Goal: Task Accomplishment & Management: Manage account settings

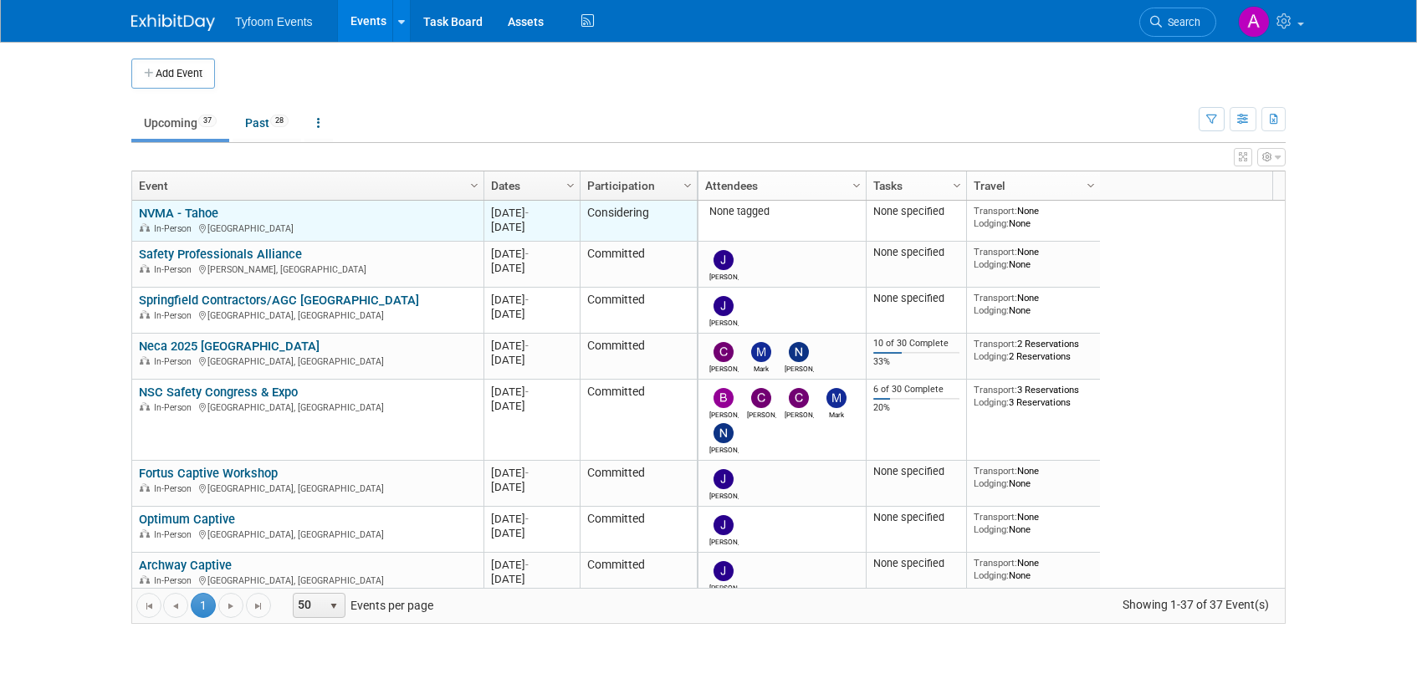
click at [179, 214] on link "NVMA - Tahoe" at bounding box center [178, 213] width 79 height 15
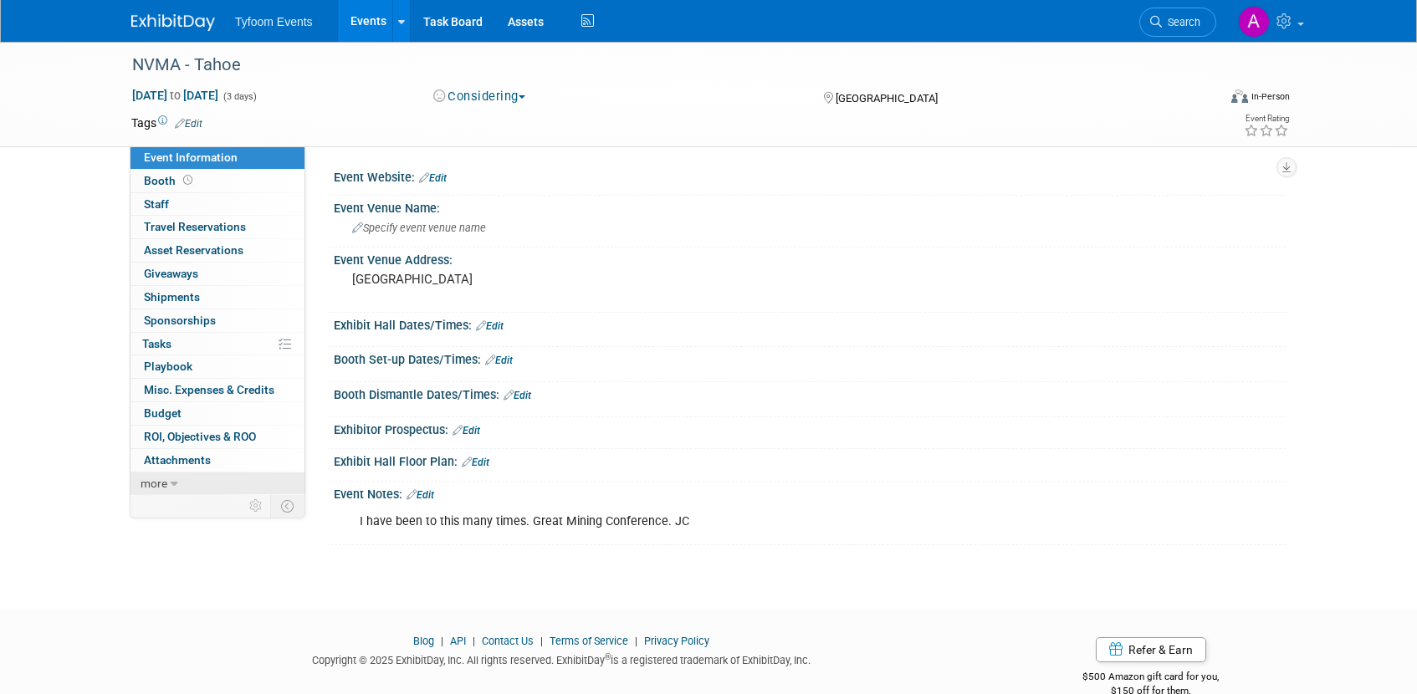
click at [175, 484] on icon at bounding box center [175, 485] width 8 height 12
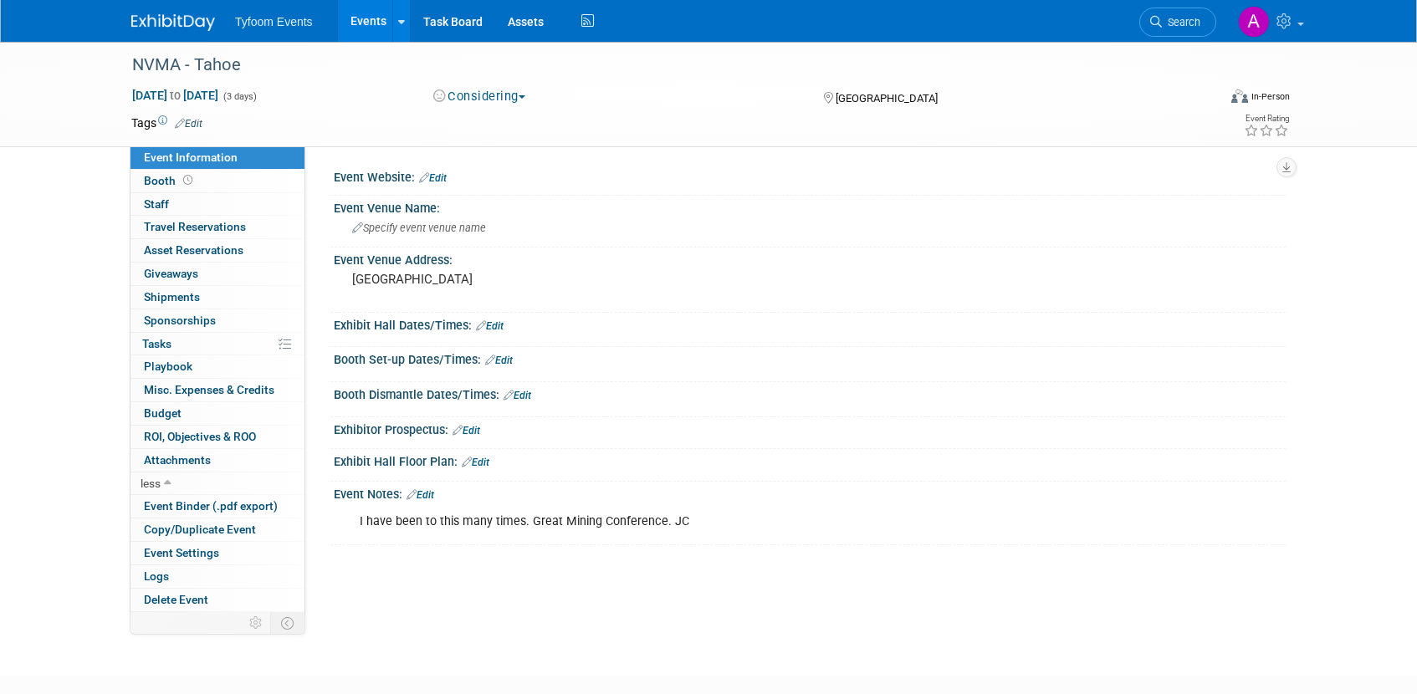
click at [371, 28] on link "Events" at bounding box center [368, 21] width 61 height 42
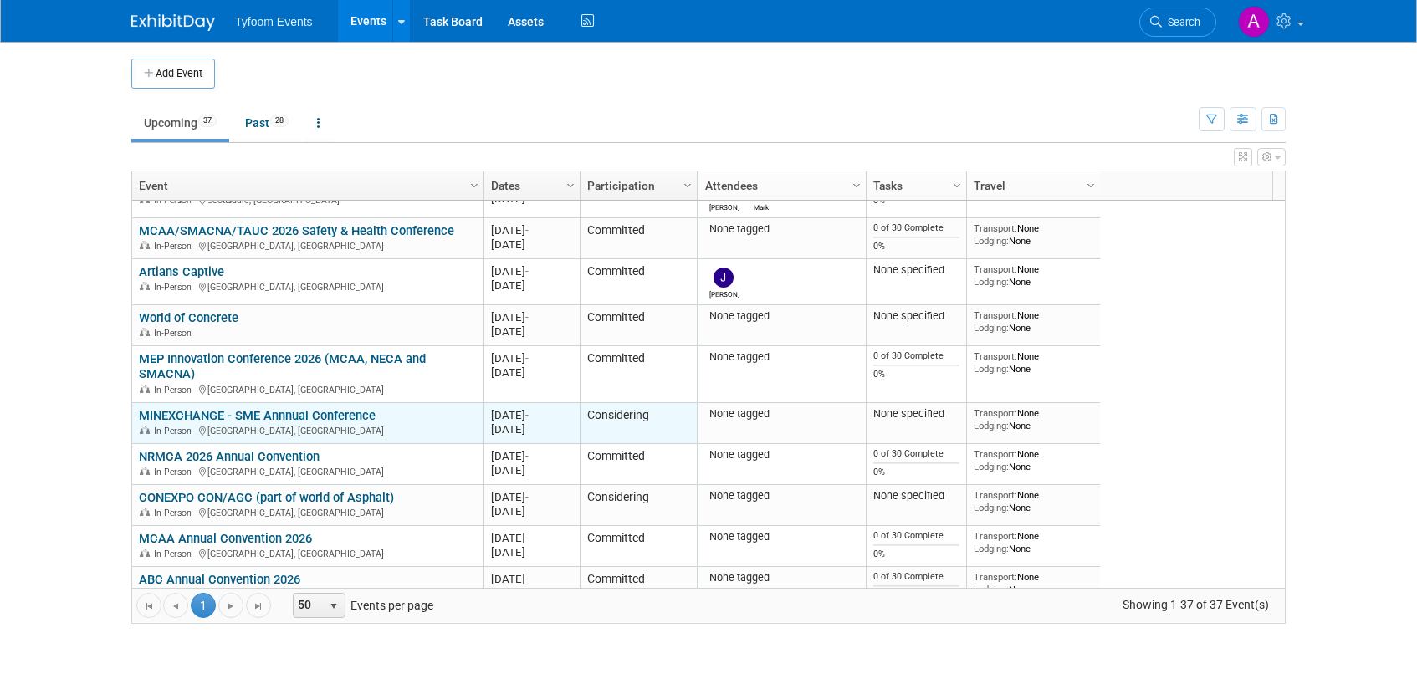
scroll to position [602, 0]
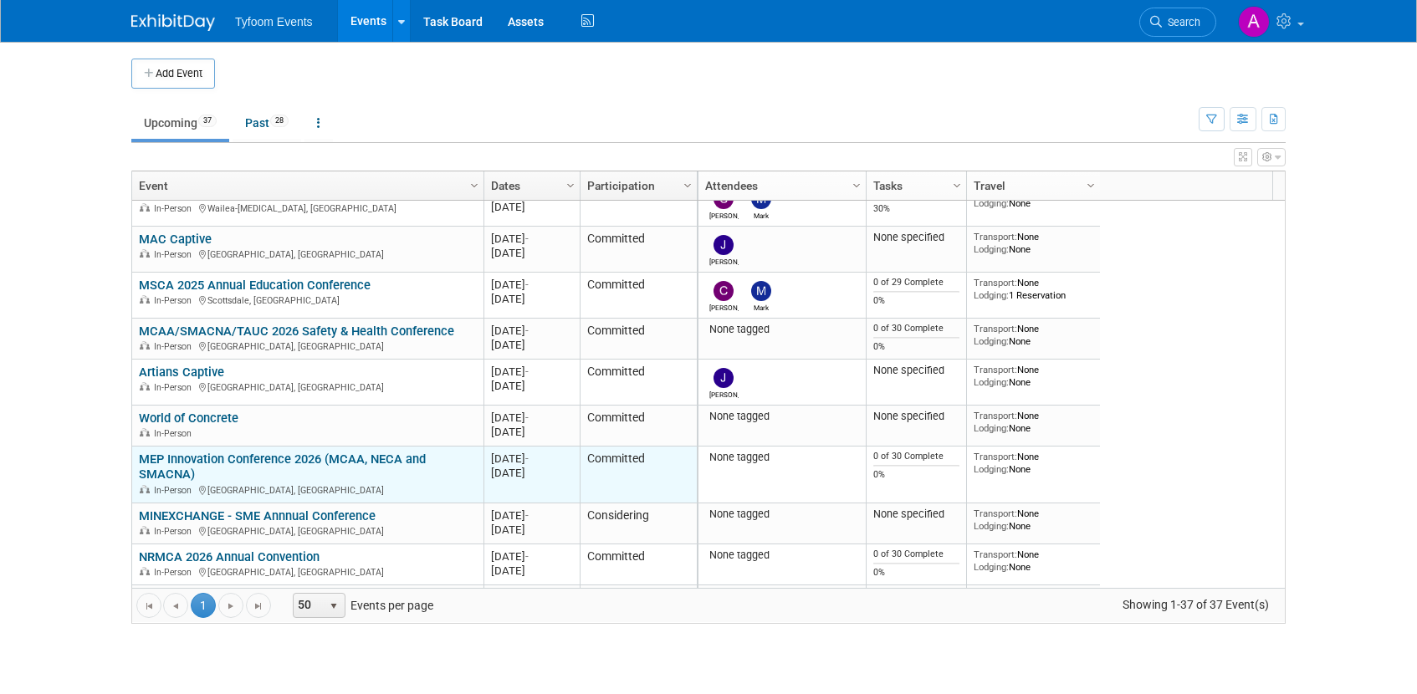
click at [300, 460] on link "MEP Innovation Conference 2026 (MCAA, NECA and SMACNA)" at bounding box center [282, 467] width 287 height 31
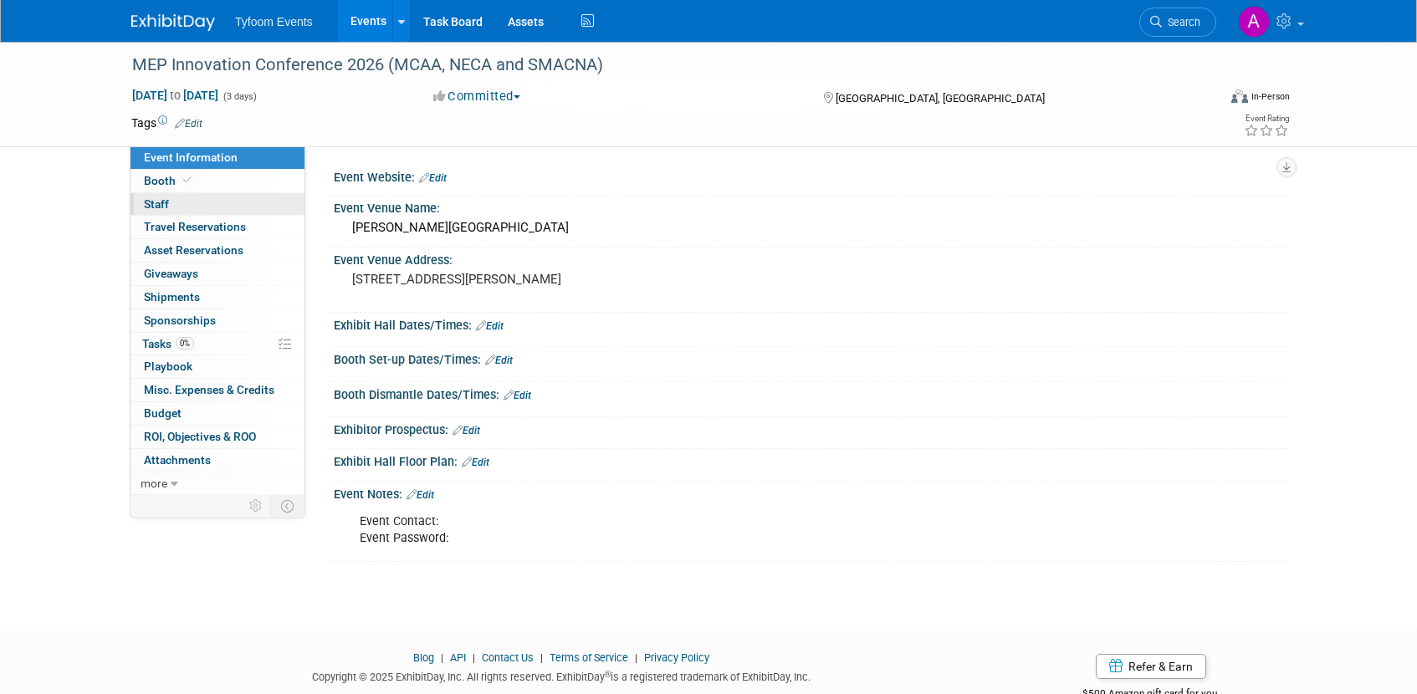
click at [166, 198] on span "Staff 0" at bounding box center [156, 203] width 25 height 13
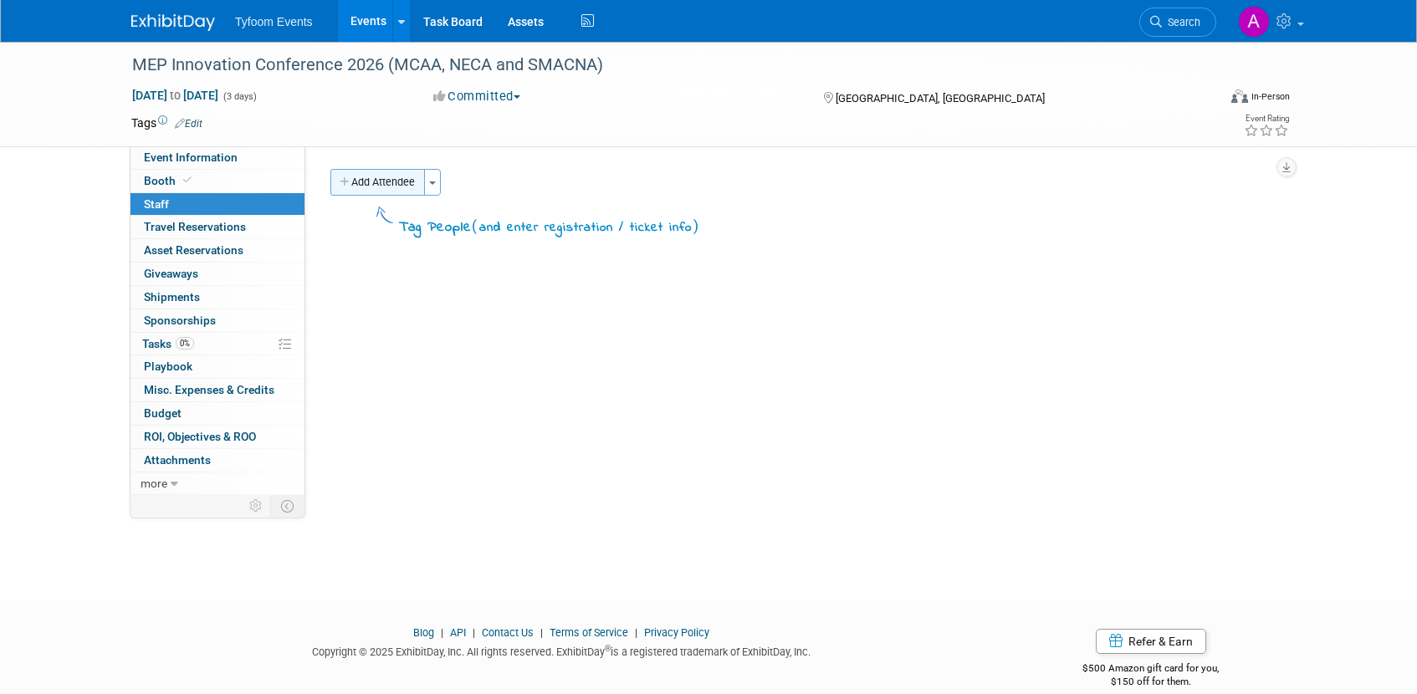
click at [418, 185] on button "Add Attendee" at bounding box center [377, 182] width 95 height 27
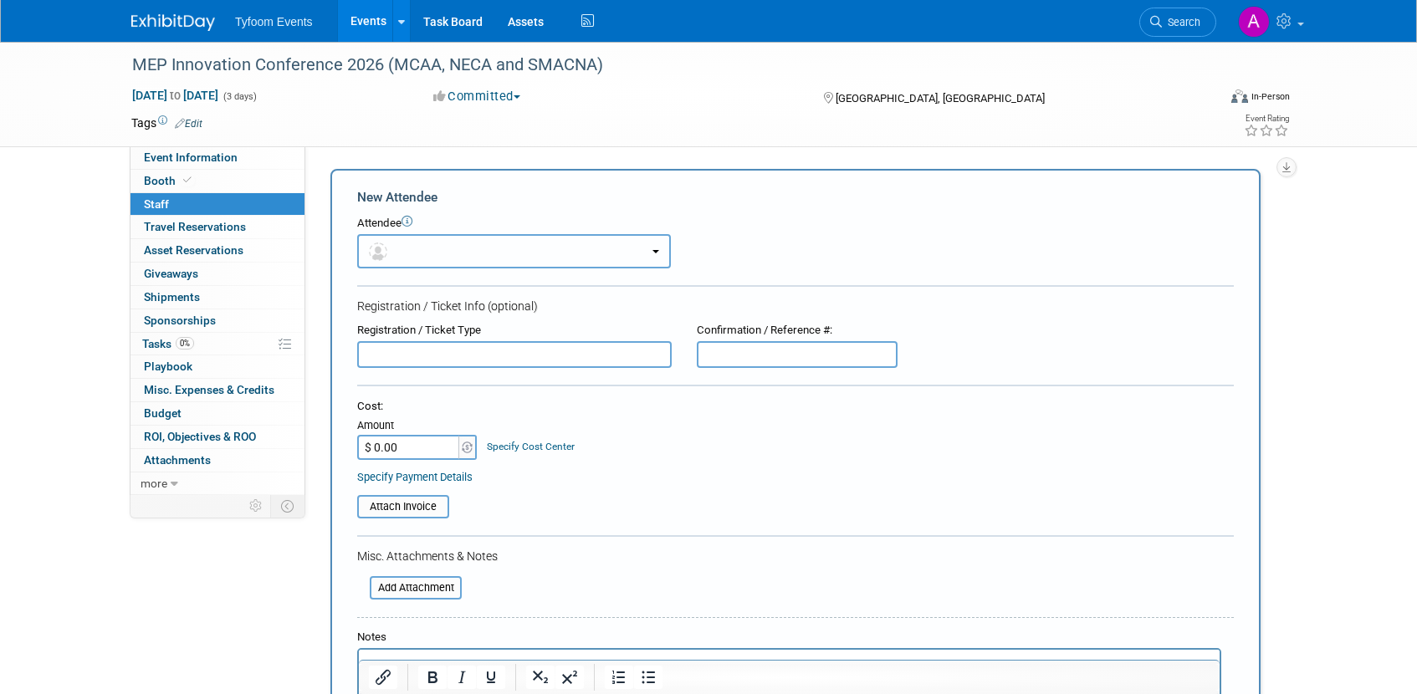
click at [668, 248] on button "button" at bounding box center [514, 251] width 314 height 34
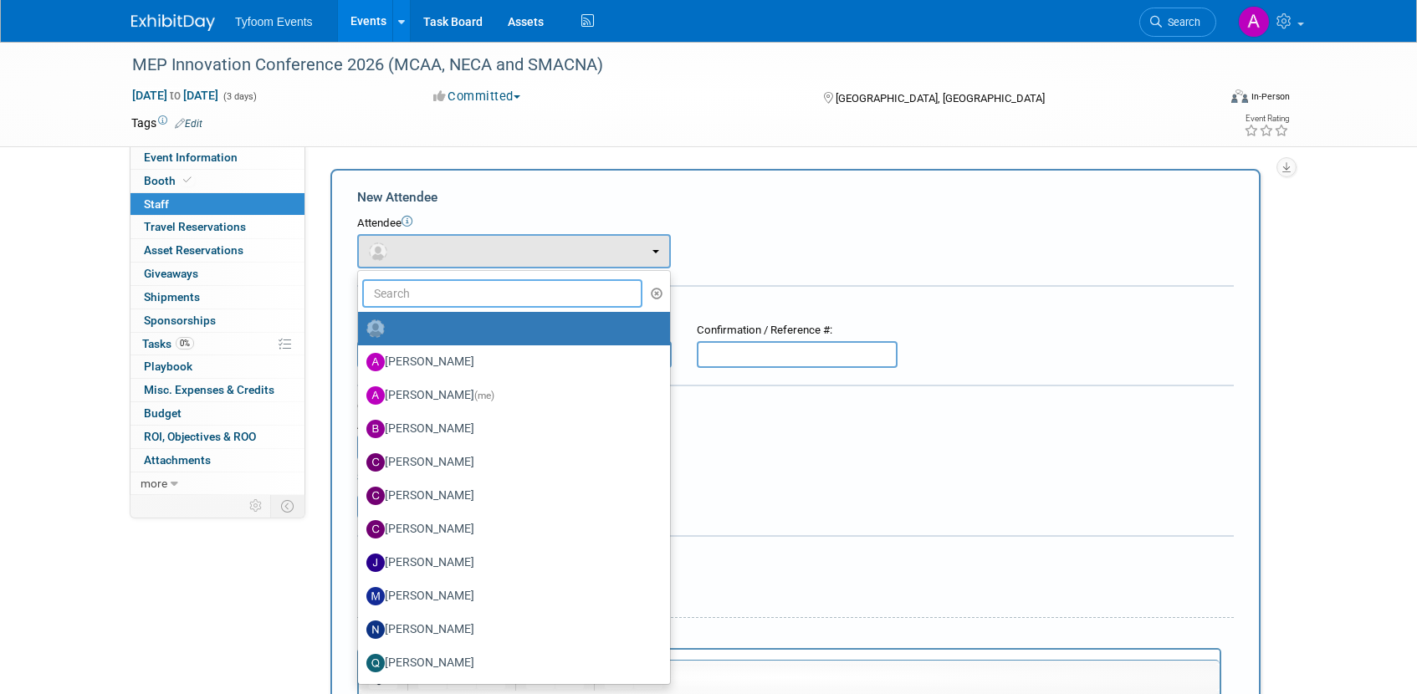
click at [405, 294] on input "text" at bounding box center [502, 293] width 280 height 28
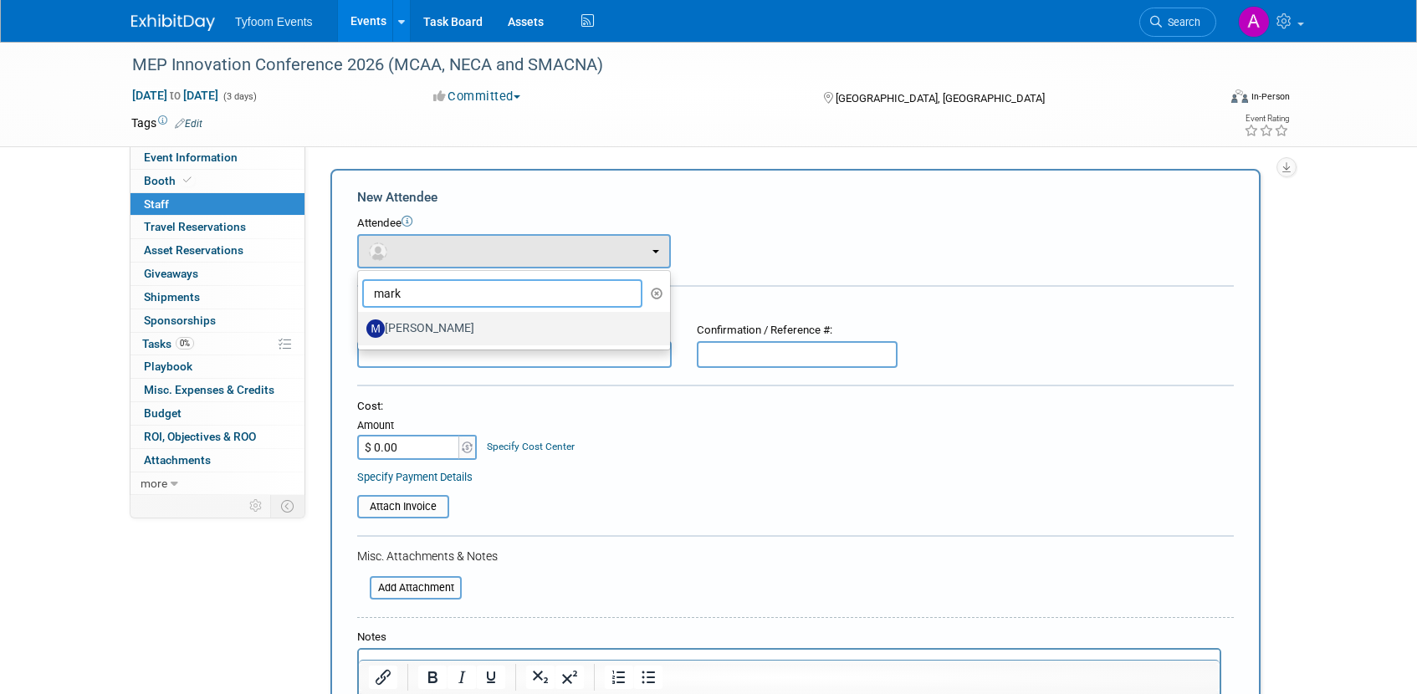
type input "mark"
click at [424, 327] on label "Mark Nelson" at bounding box center [509, 328] width 287 height 27
click at [361, 327] on input "[PERSON_NAME]" at bounding box center [355, 326] width 11 height 11
select select "248bcaaf-92d9-4fa4-9c8e-728a2f586638"
select select "4"
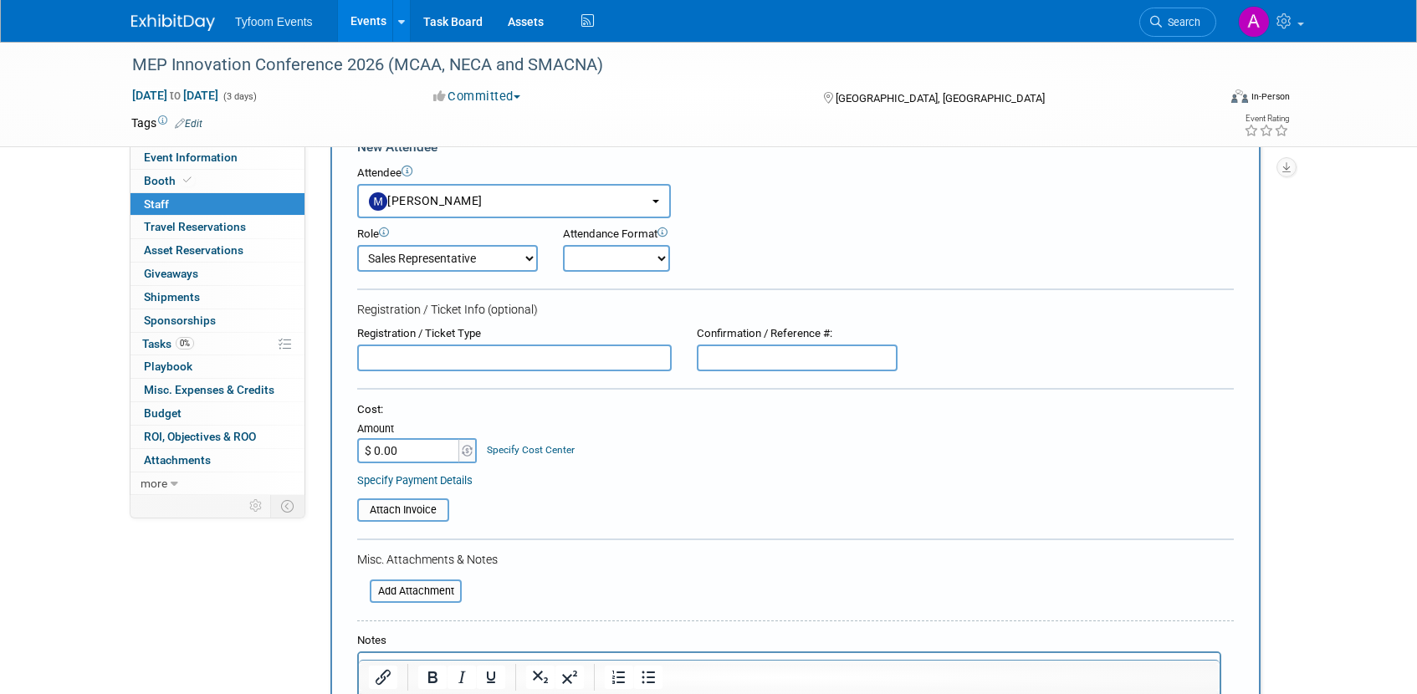
scroll to position [82, 0]
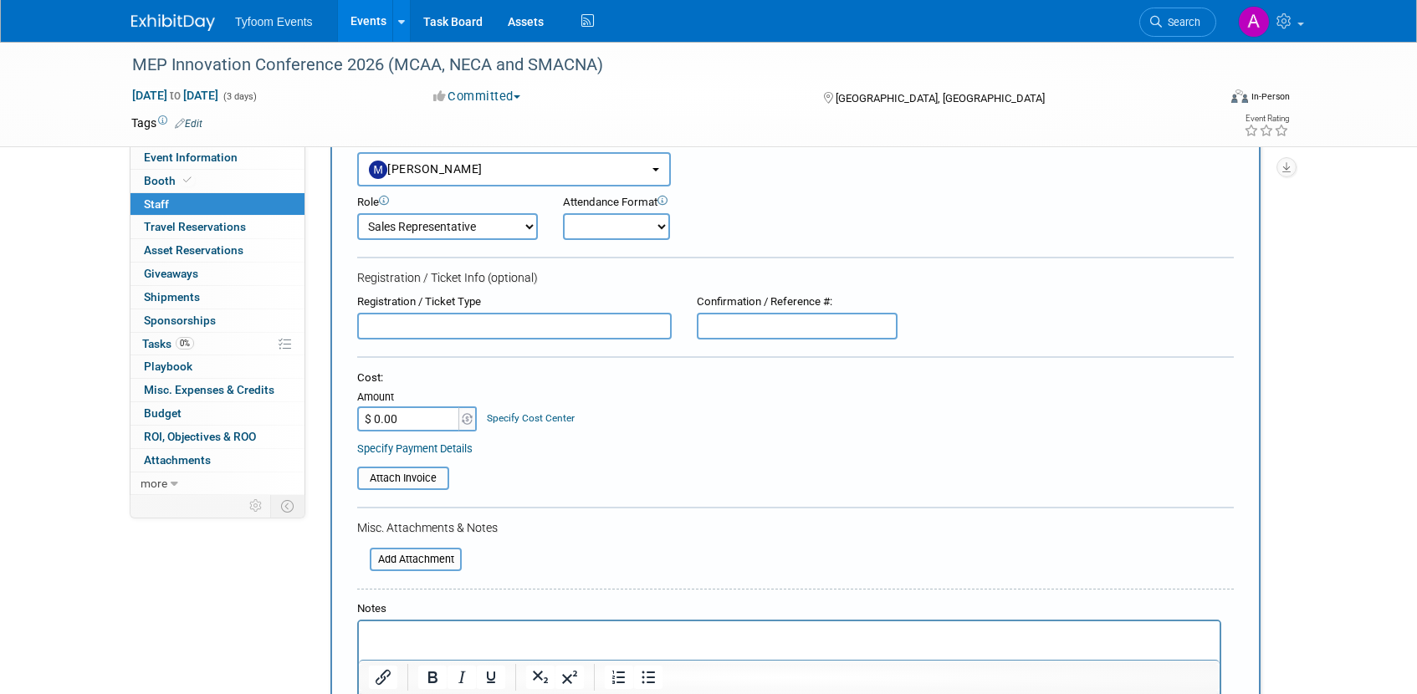
click at [653, 223] on select "Onsite Remote" at bounding box center [616, 226] width 107 height 27
select select "1"
click at [563, 213] on select "Onsite Remote" at bounding box center [616, 226] width 107 height 27
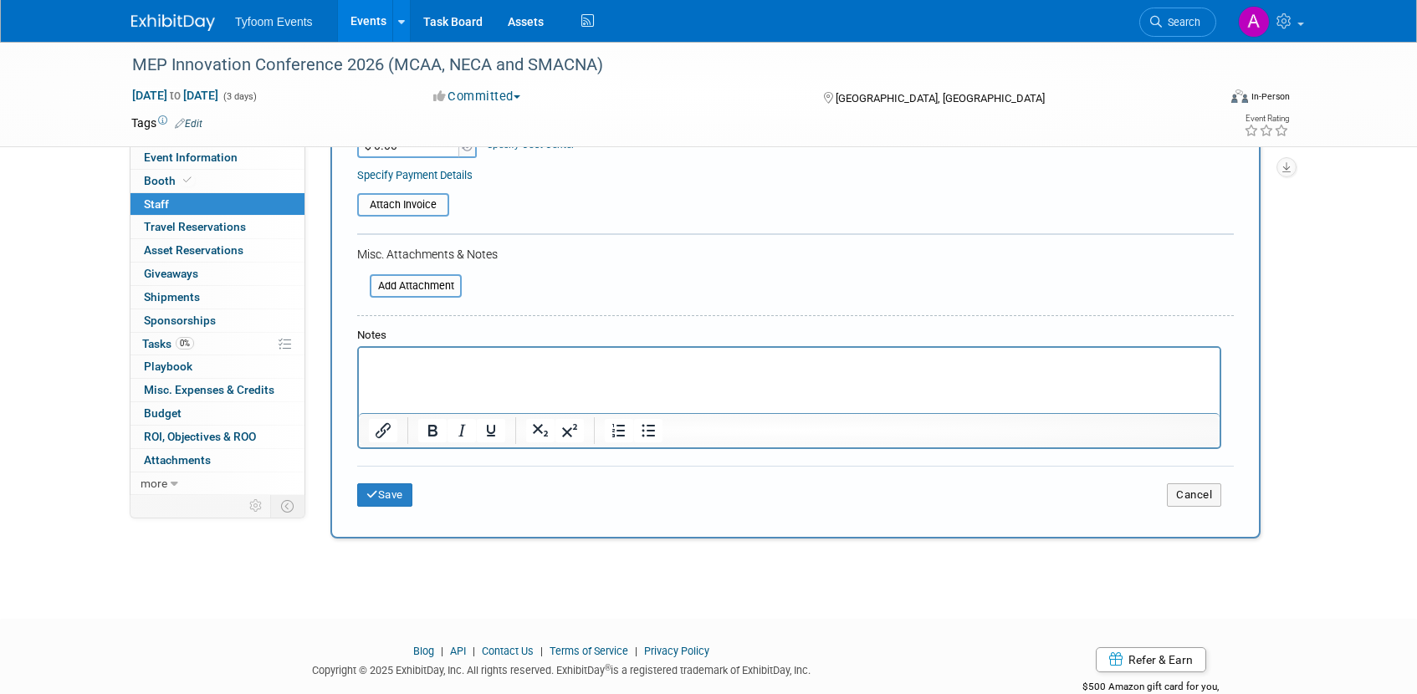
scroll to position [380, 0]
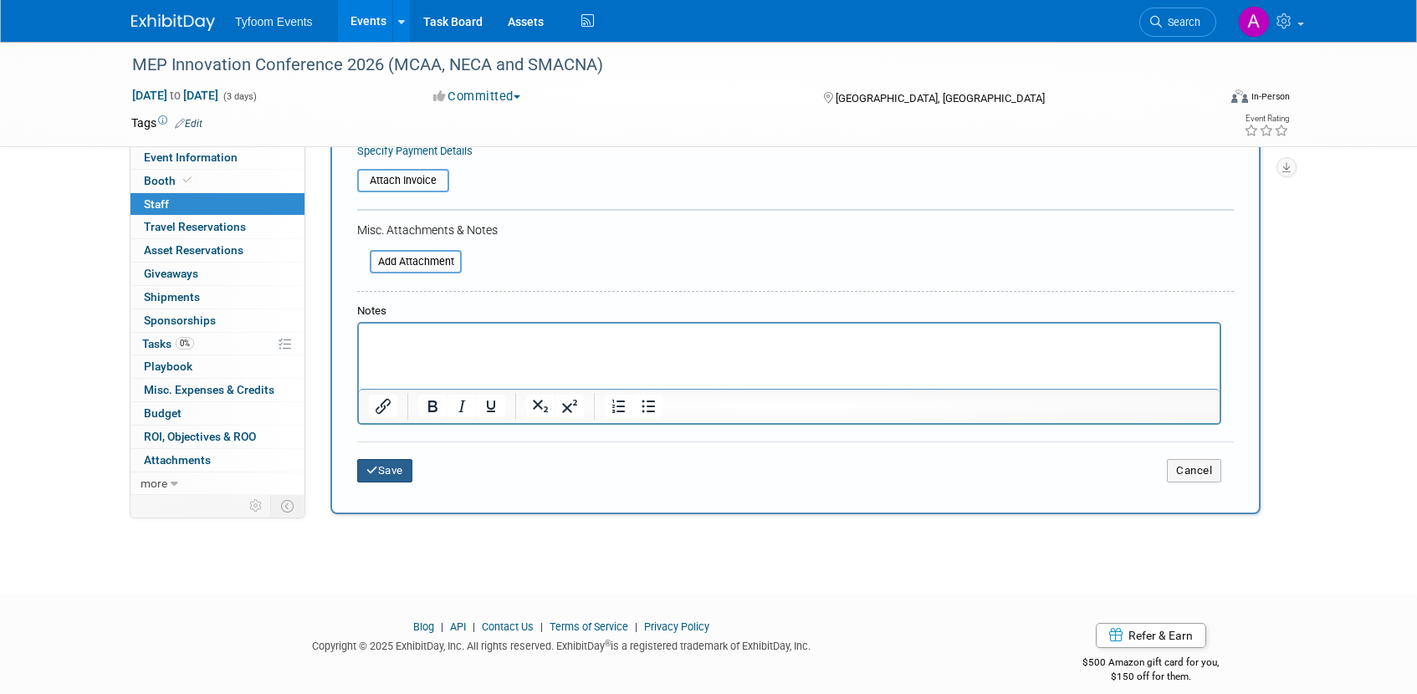
click at [382, 466] on button "Save" at bounding box center [384, 470] width 55 height 23
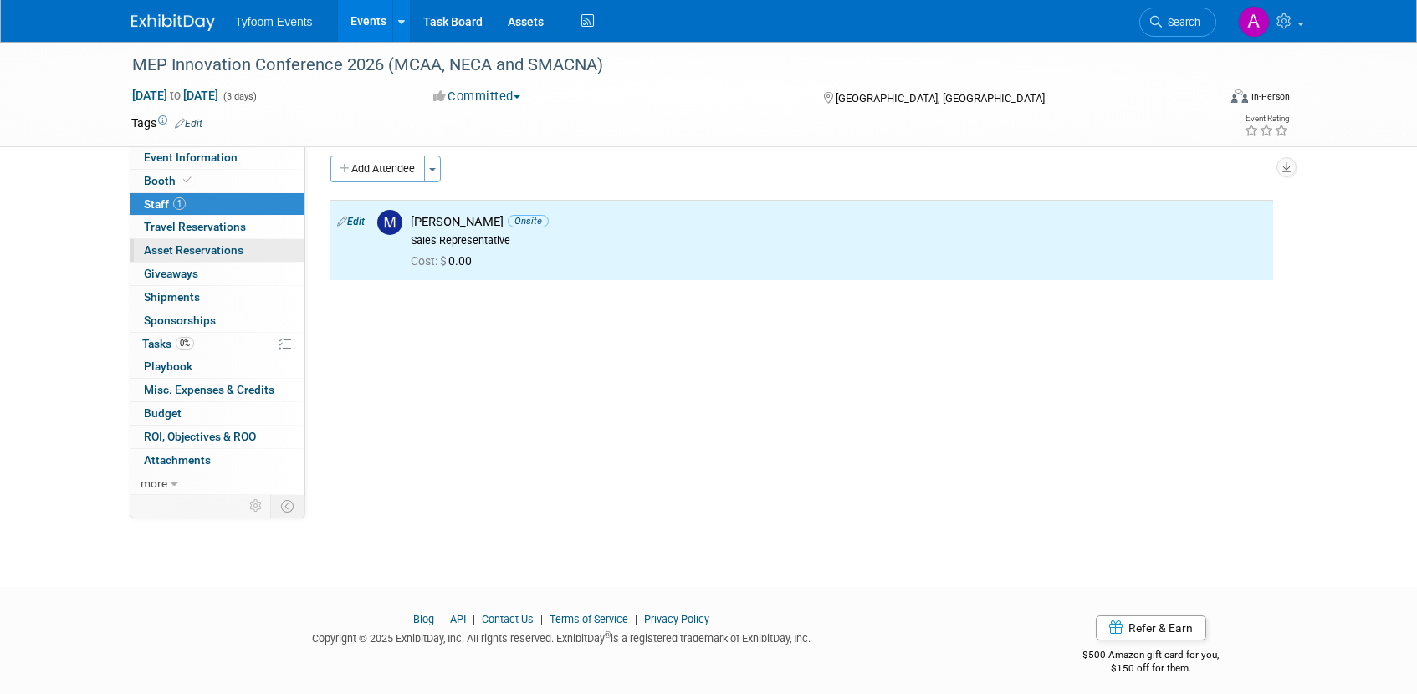
scroll to position [0, 0]
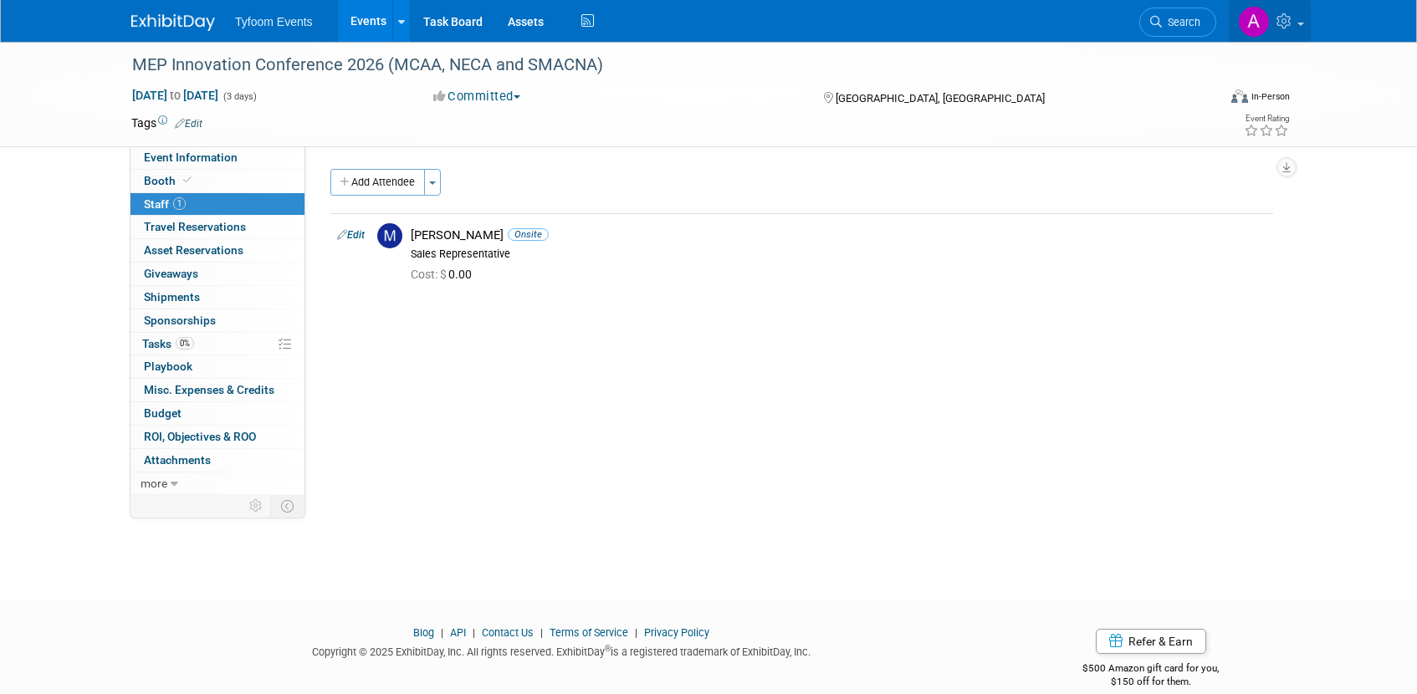
click at [1299, 23] on span at bounding box center [1301, 24] width 7 height 3
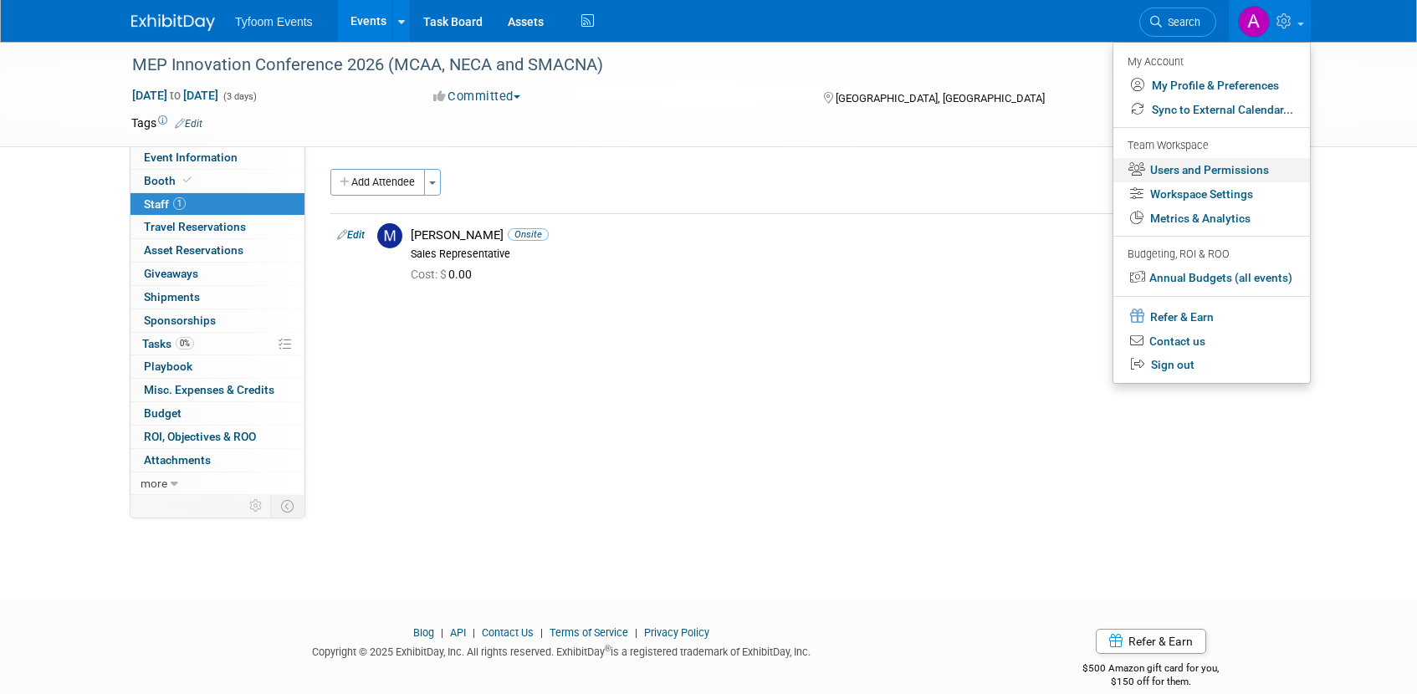
click at [1175, 172] on link "Users and Permissions" at bounding box center [1211, 170] width 197 height 24
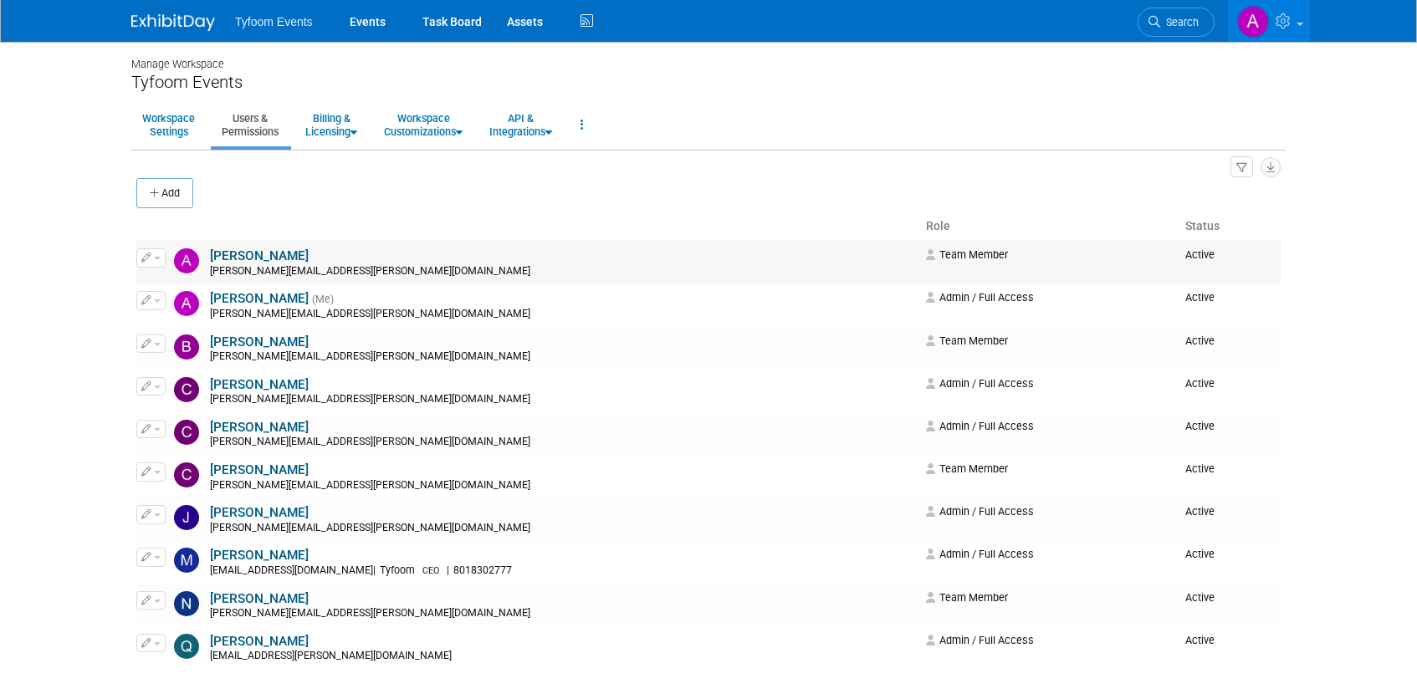
click at [153, 255] on button "button" at bounding box center [150, 257] width 29 height 18
click at [181, 284] on link "Edit" at bounding box center [203, 285] width 132 height 23
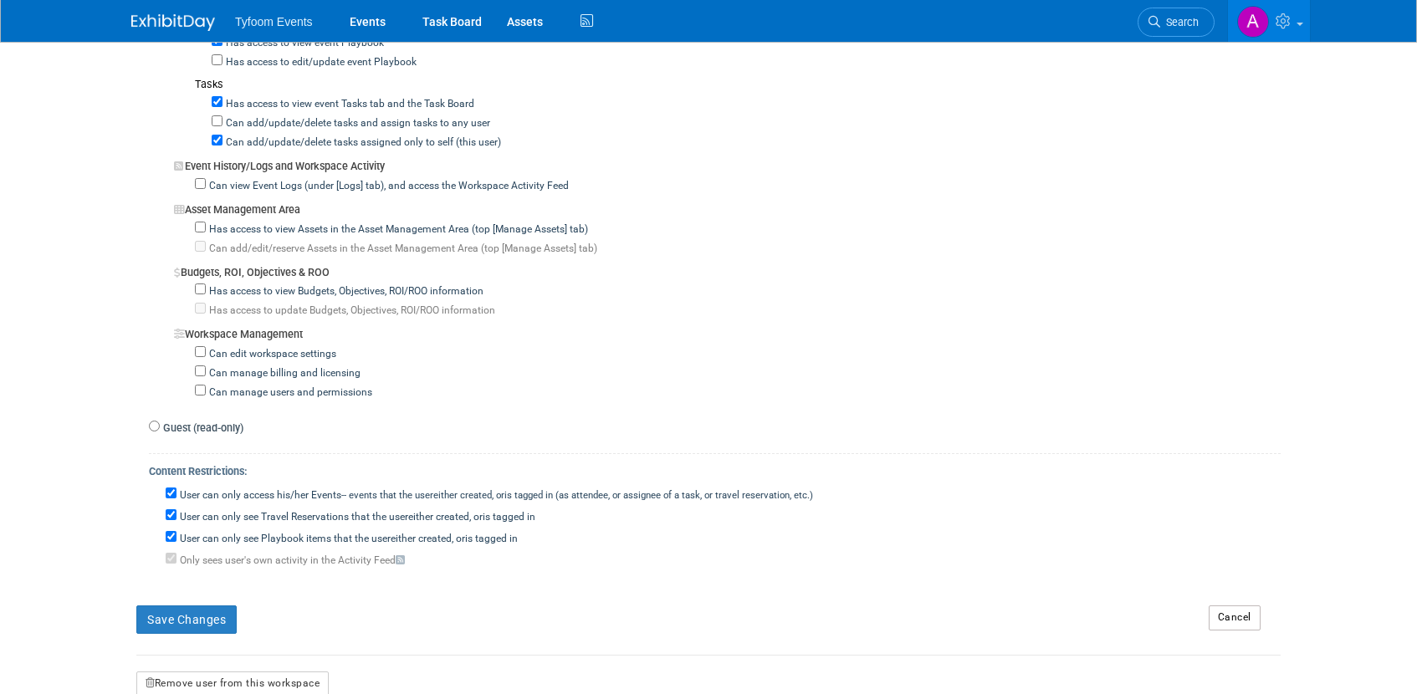
scroll to position [1427, 0]
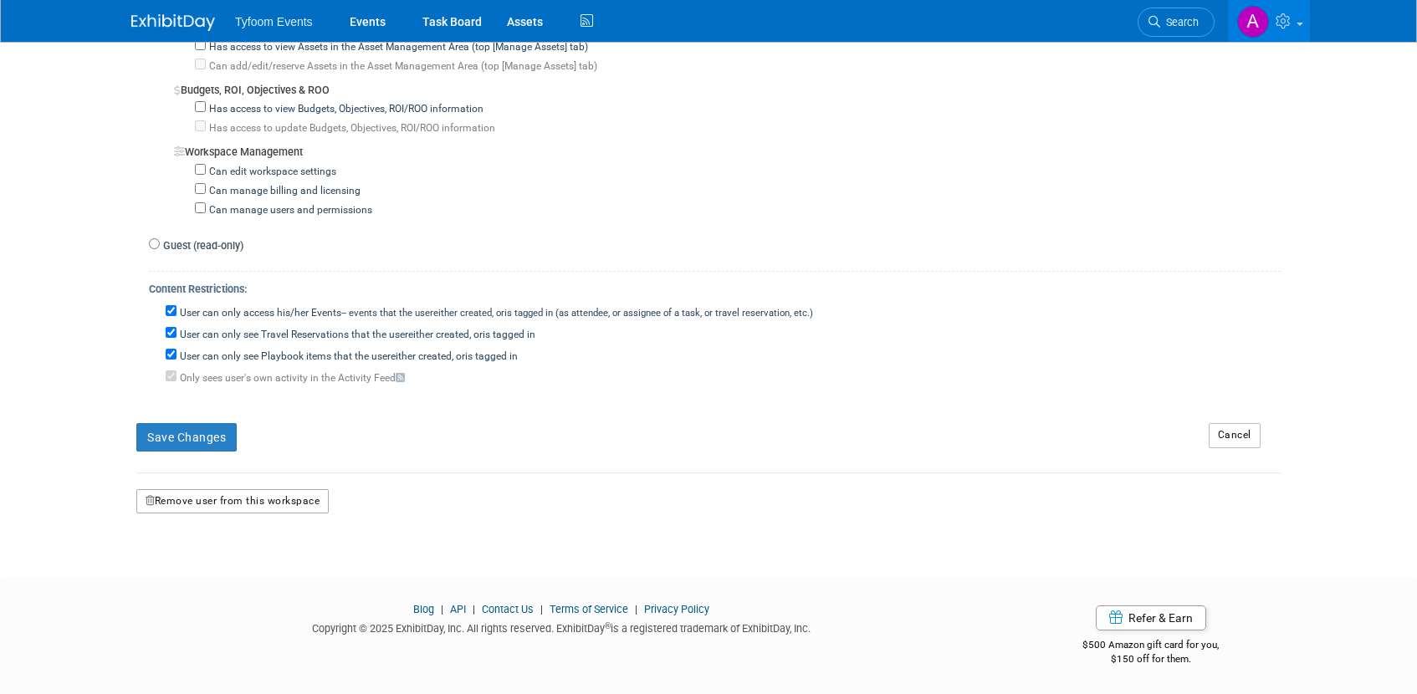
click at [231, 504] on button "Remove user from this workspace" at bounding box center [232, 501] width 192 height 25
click at [217, 564] on link "Yes" at bounding box center [211, 572] width 49 height 27
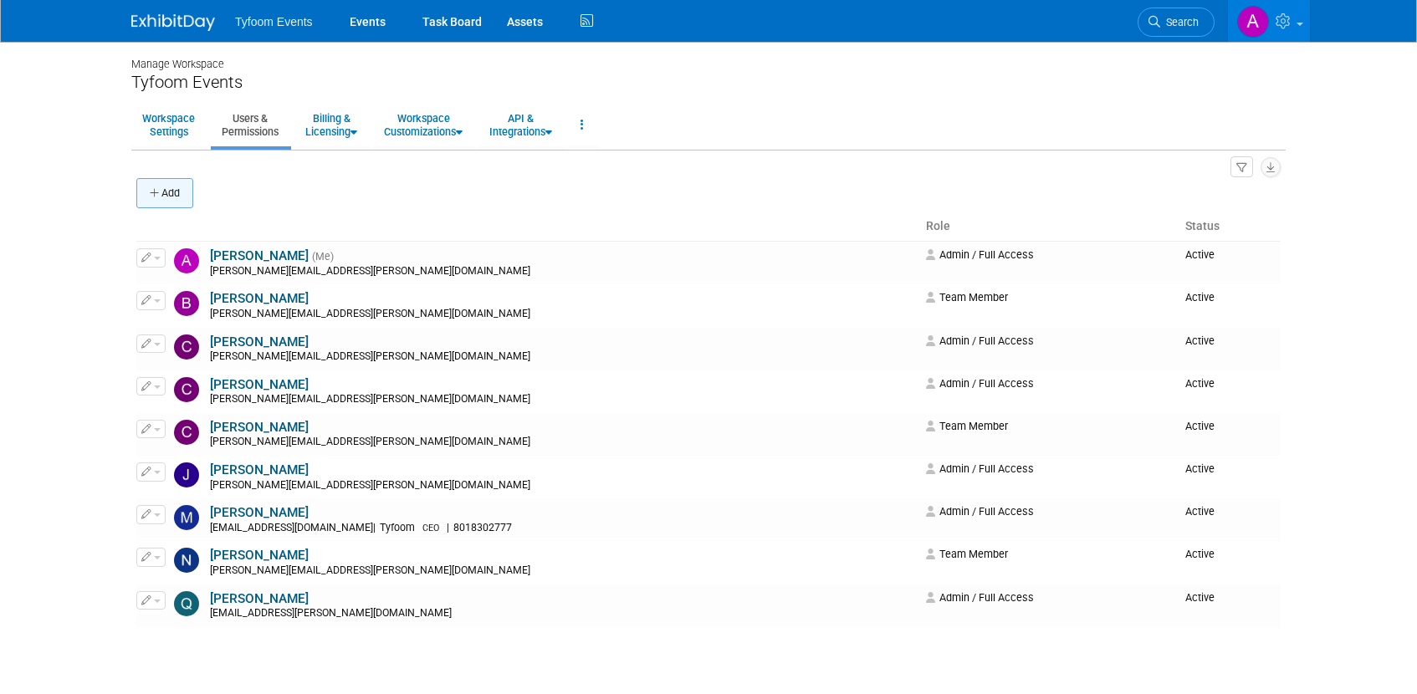
click at [155, 190] on icon "button" at bounding box center [156, 193] width 12 height 11
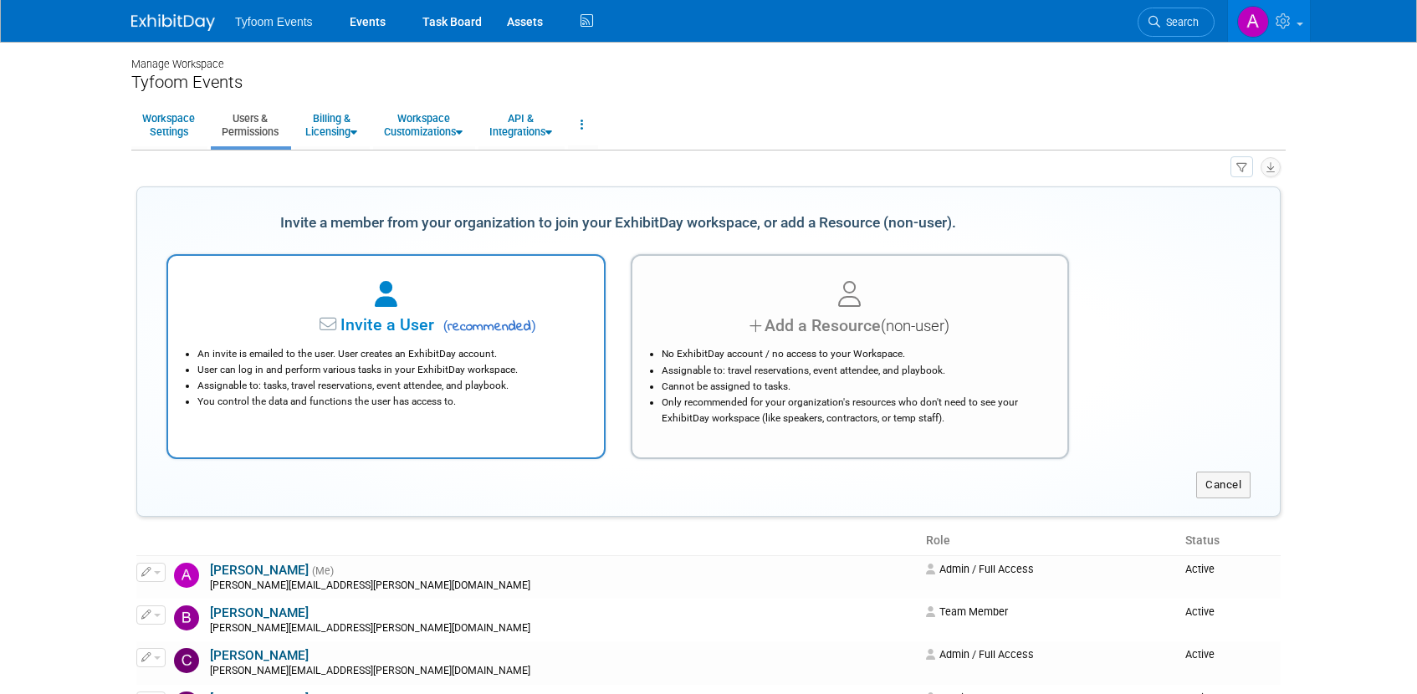
click at [383, 314] on div "Invite a User ( recommended )" at bounding box center [386, 326] width 394 height 24
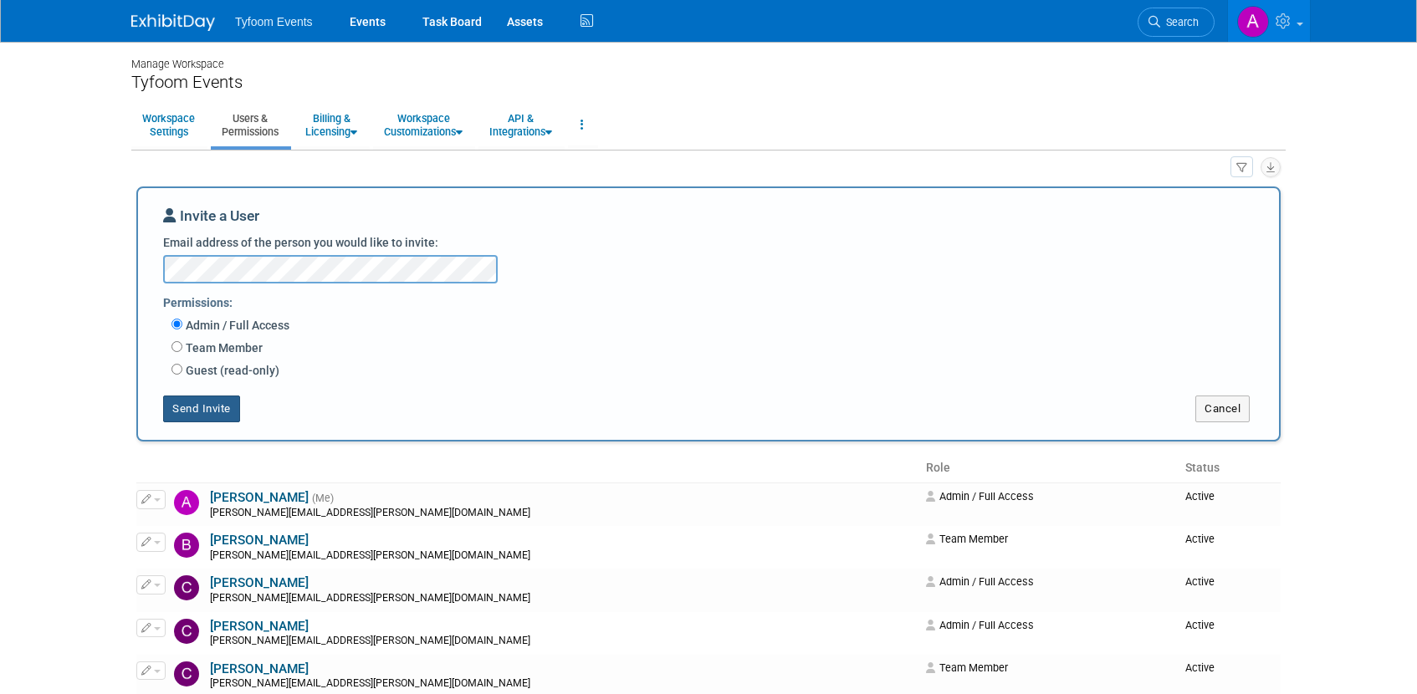
click at [210, 415] on button "Send Invite" at bounding box center [201, 409] width 77 height 27
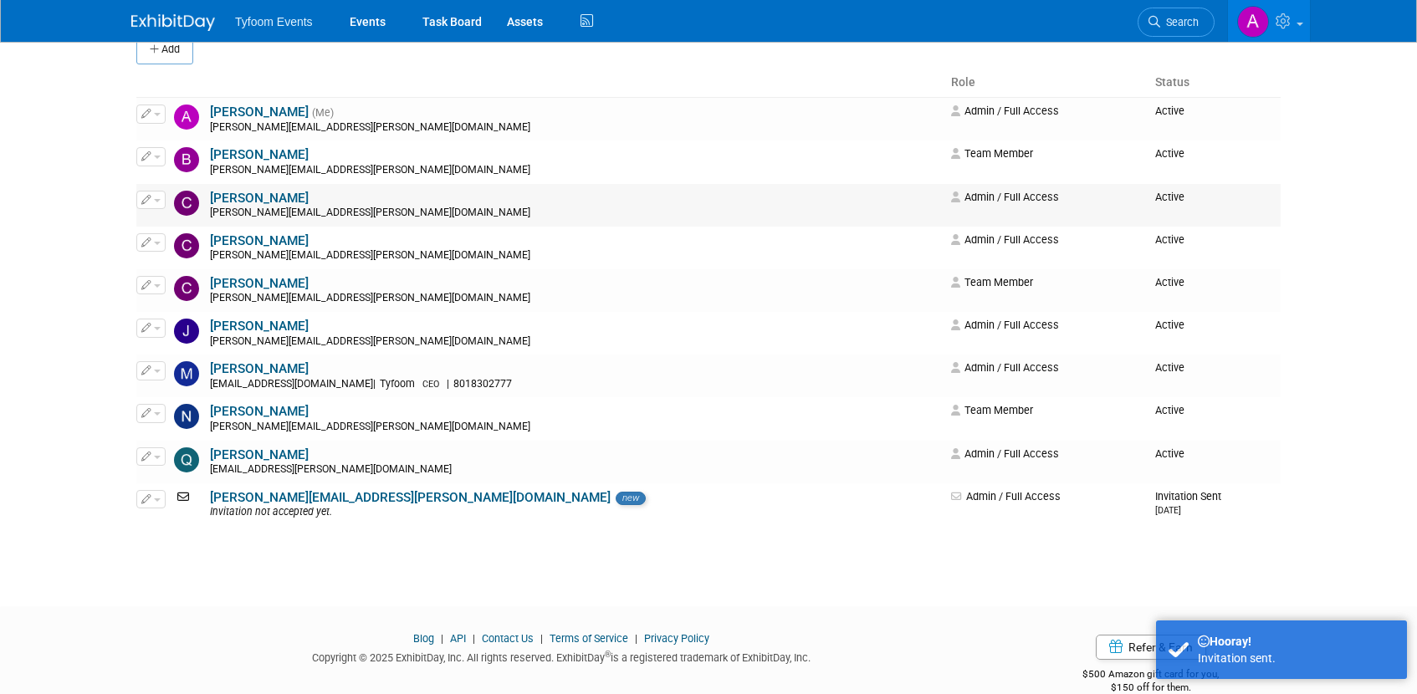
scroll to position [173, 0]
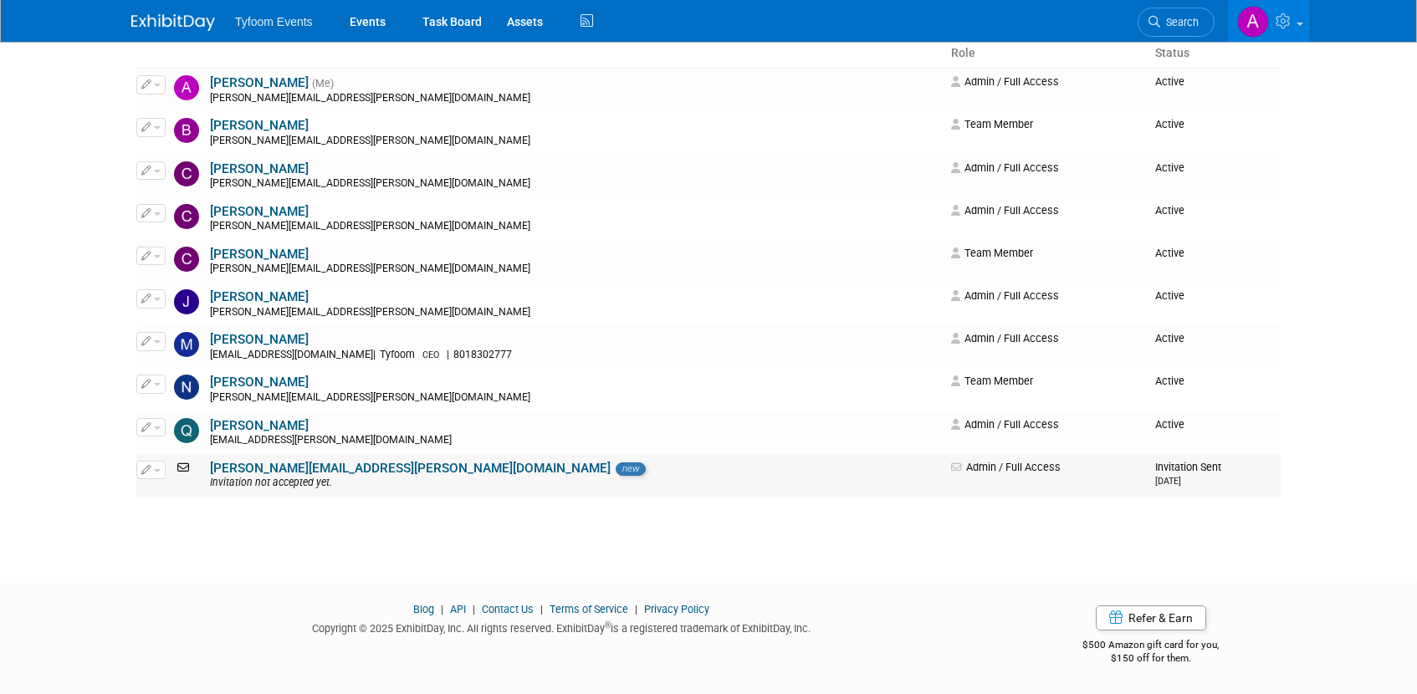
click at [155, 469] on span "button" at bounding box center [157, 470] width 7 height 3
click at [171, 495] on link "Edit" at bounding box center [203, 496] width 132 height 23
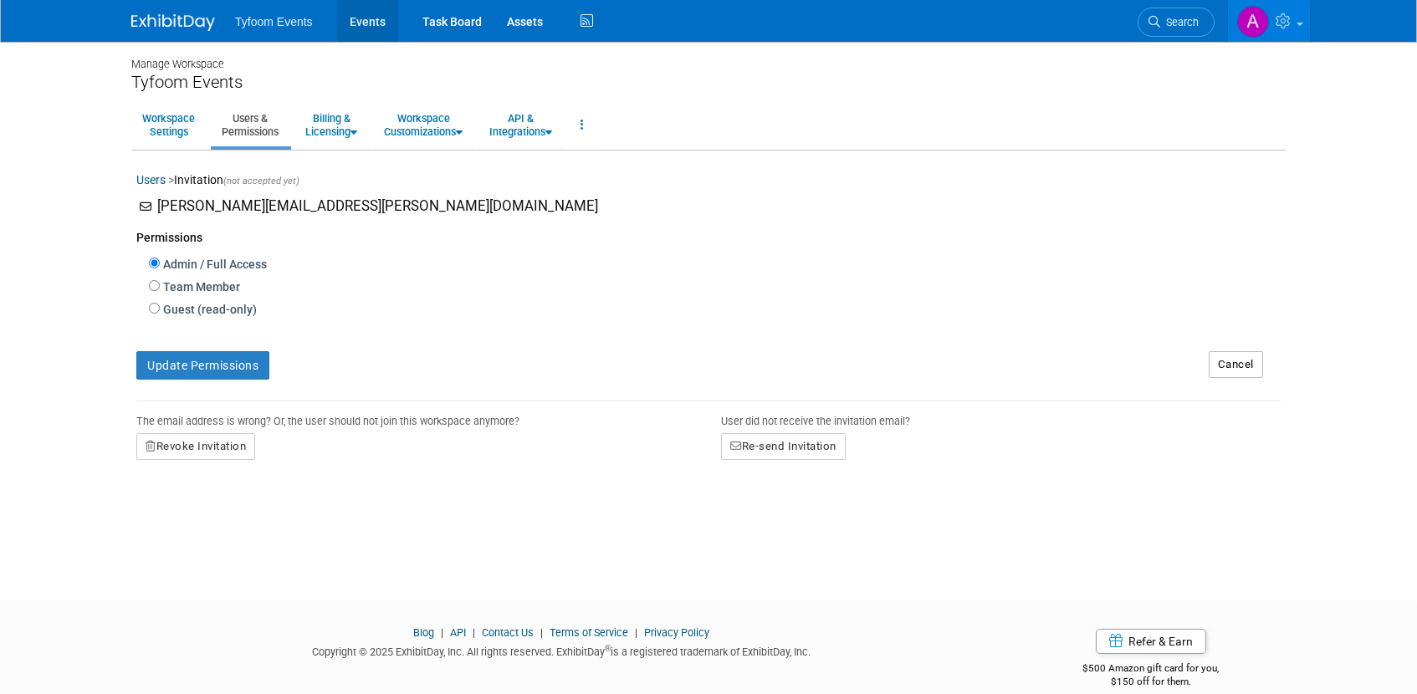
click at [361, 22] on link "Events" at bounding box center [367, 21] width 61 height 42
